Goal: Find specific page/section: Find specific page/section

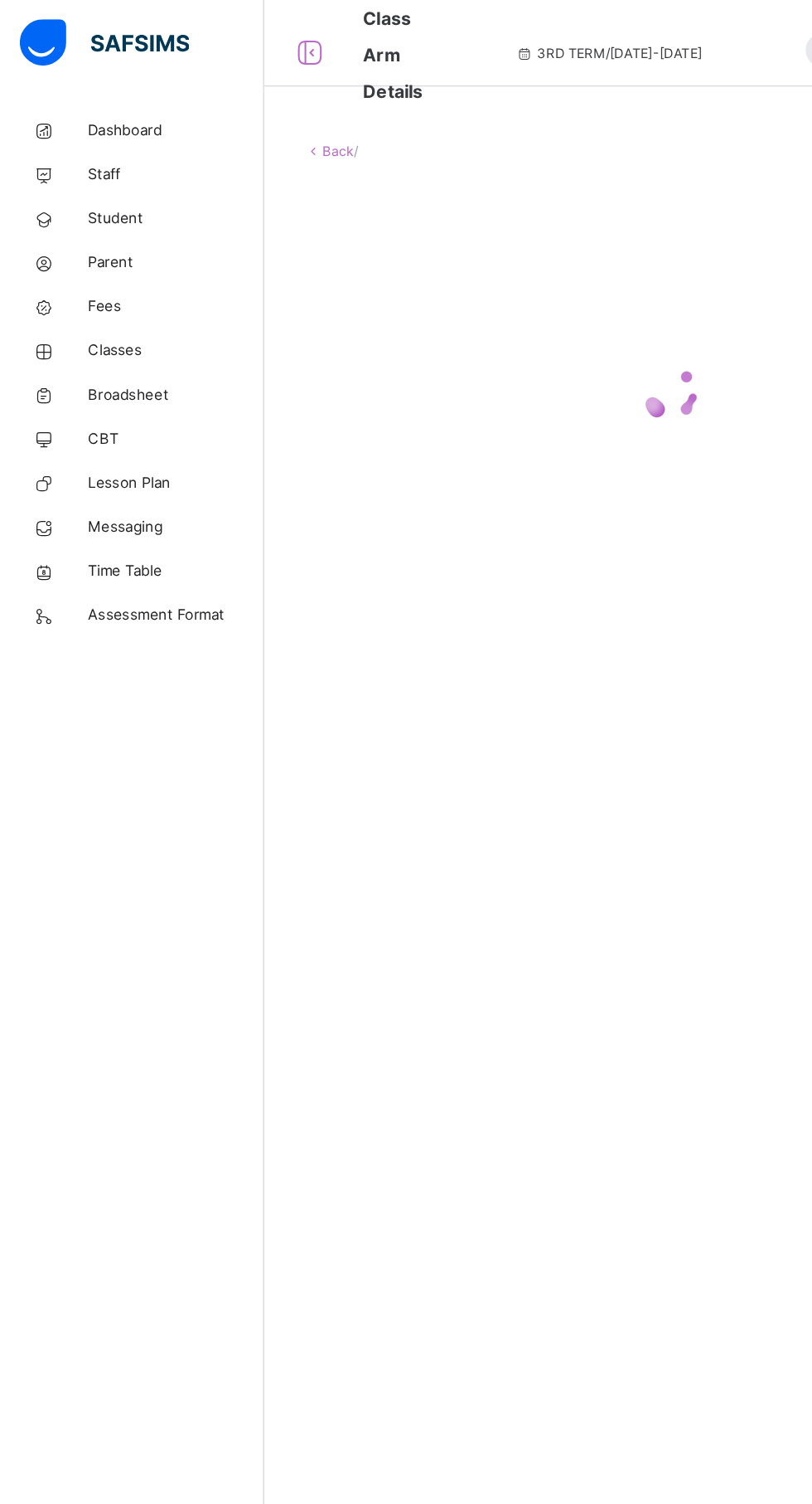
click at [87, 301] on span "Broadsheet" at bounding box center [133, 298] width 133 height 16
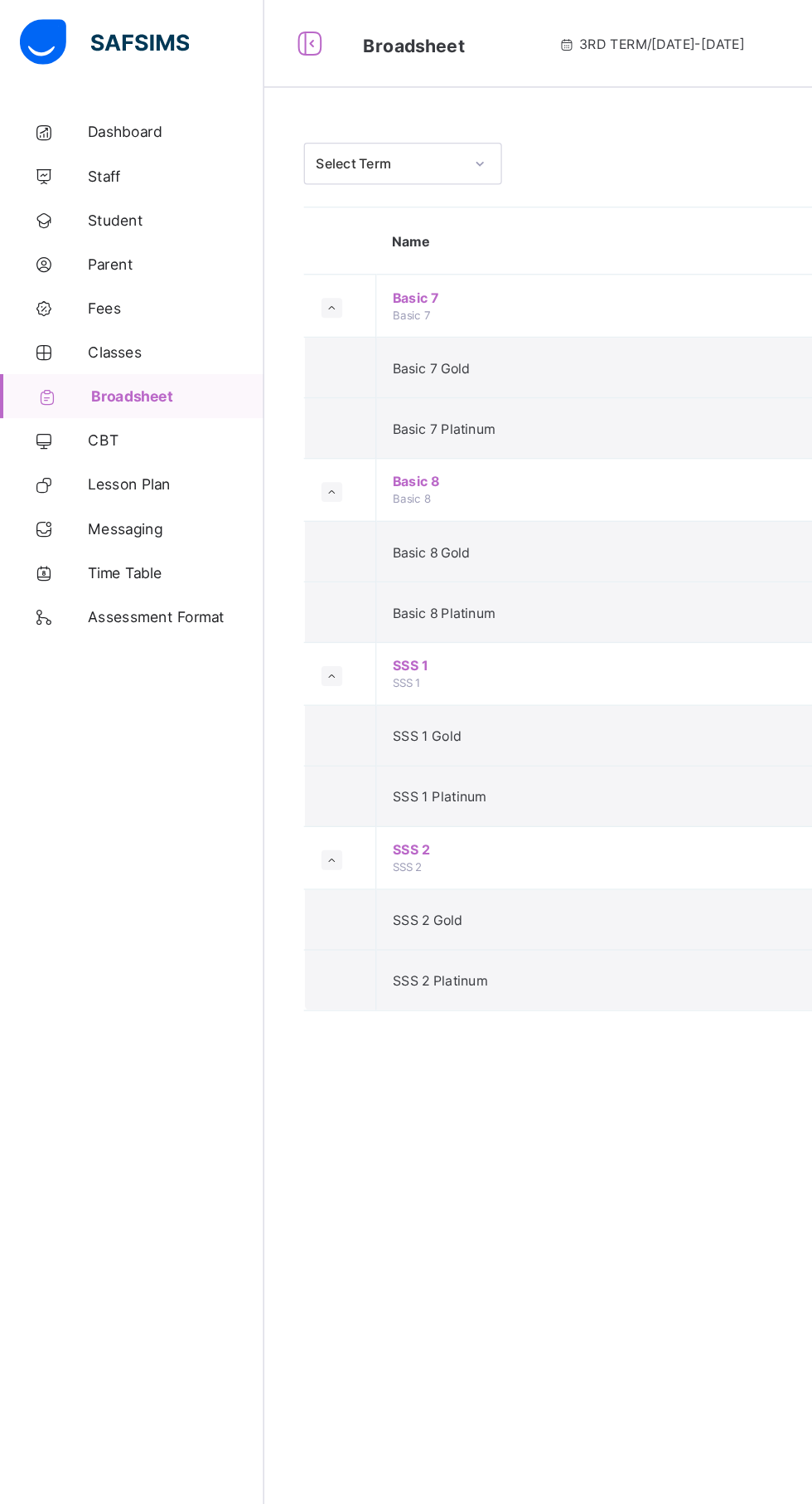
click at [85, 265] on span "Classes" at bounding box center [133, 265] width 133 height 14
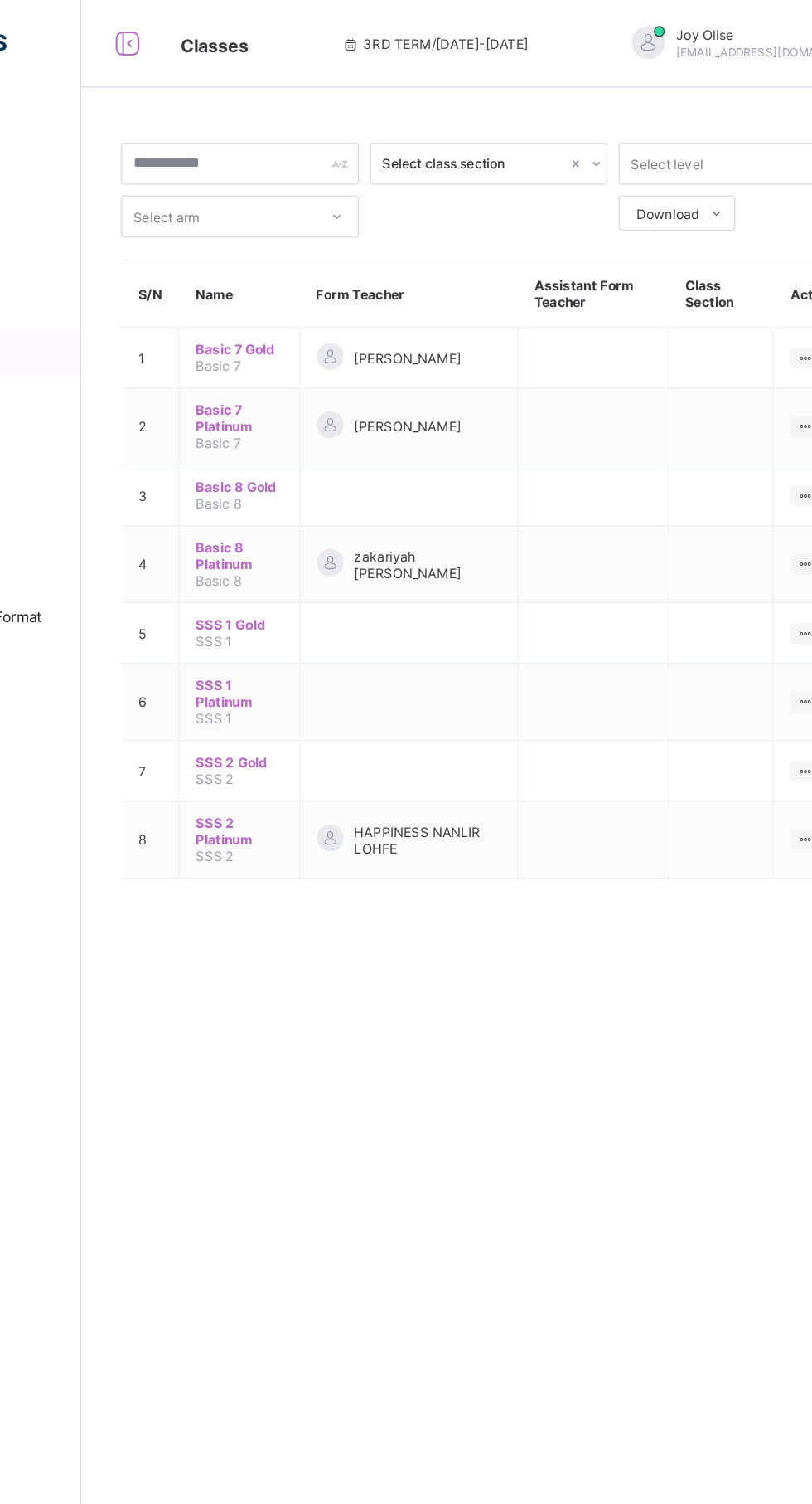
click at [314, 364] on span "Basic 8 Gold" at bounding box center [318, 367] width 65 height 13
